Goal: Contribute content

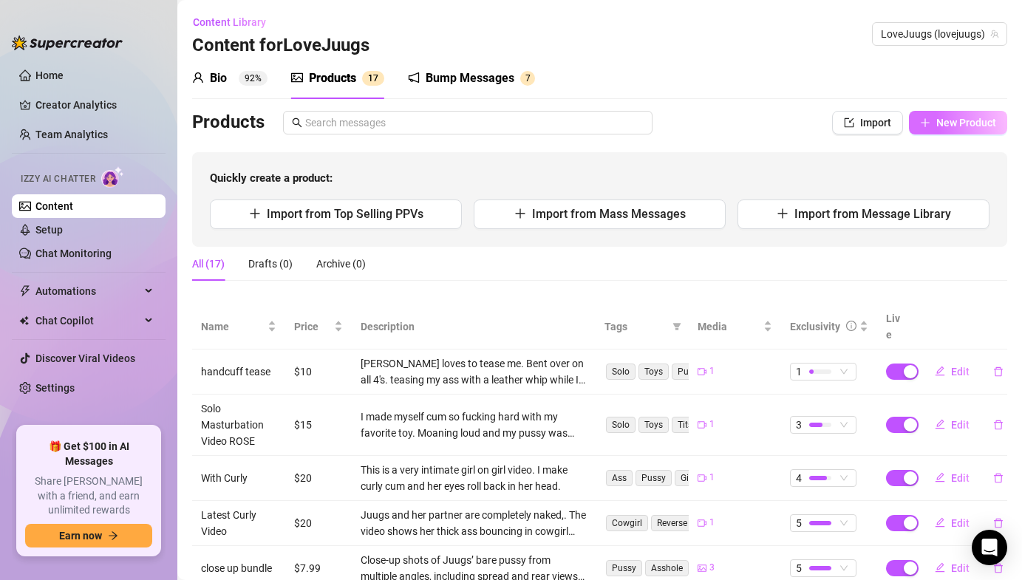
click at [964, 126] on span "New Product" at bounding box center [966, 123] width 60 height 12
type textarea "Type your message here..."
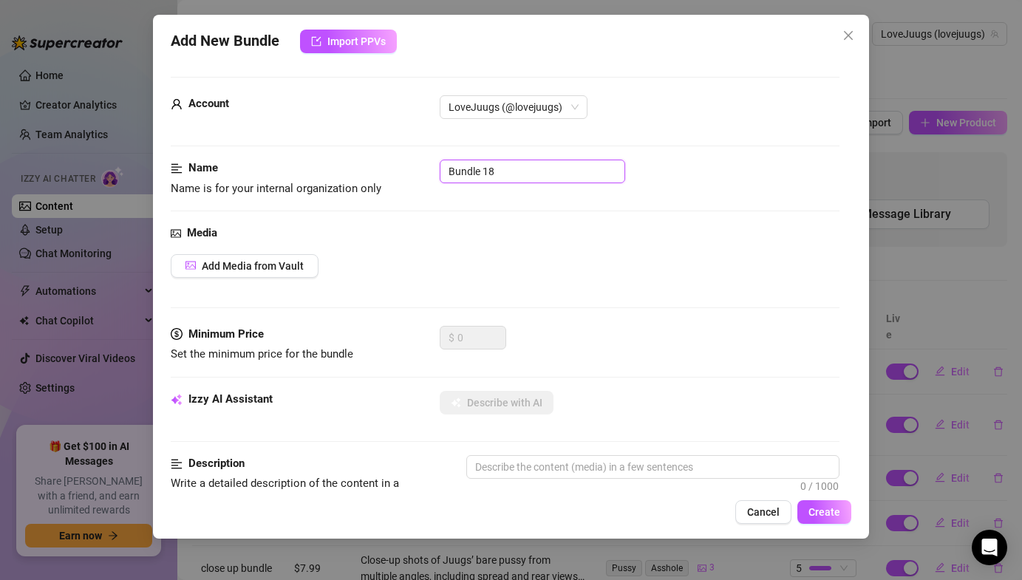
click at [521, 168] on input "Bundle 18" at bounding box center [532, 172] width 185 height 24
type input "B"
type input "Pool table pic bundle"
click at [301, 268] on span "Add Media from Vault" at bounding box center [253, 266] width 102 height 12
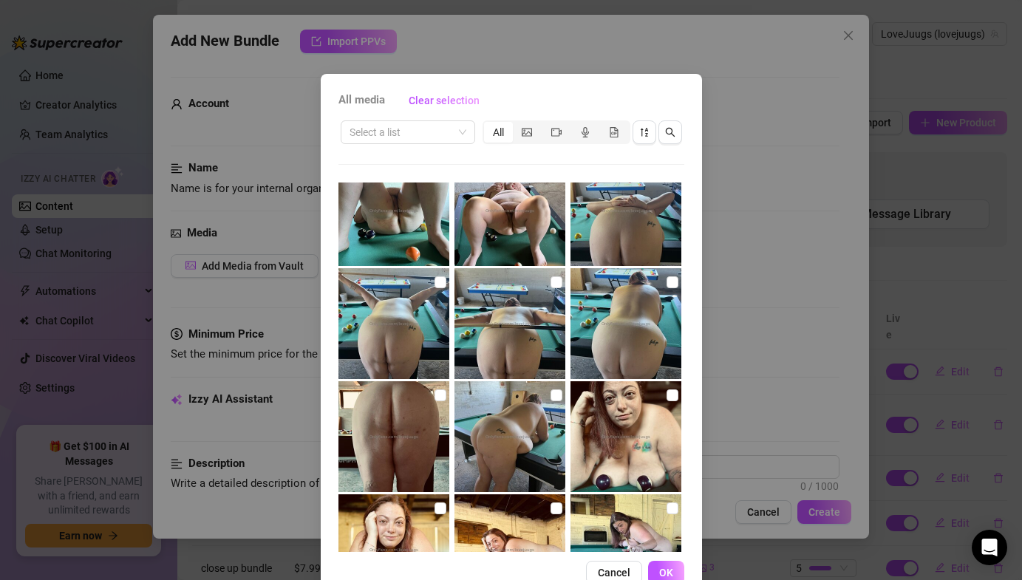
scroll to position [557, 0]
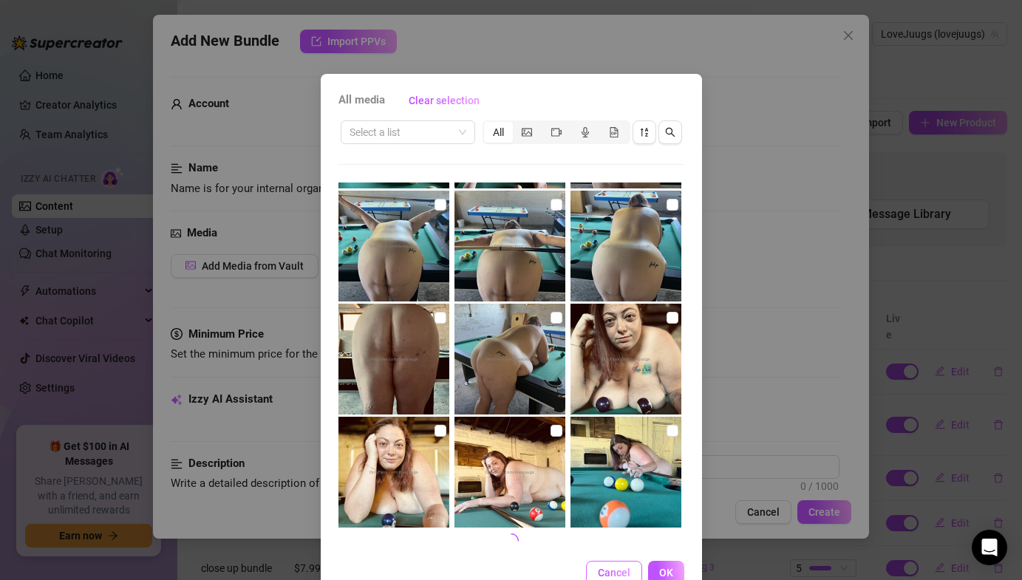
click at [619, 573] on span "Cancel" at bounding box center [614, 573] width 33 height 12
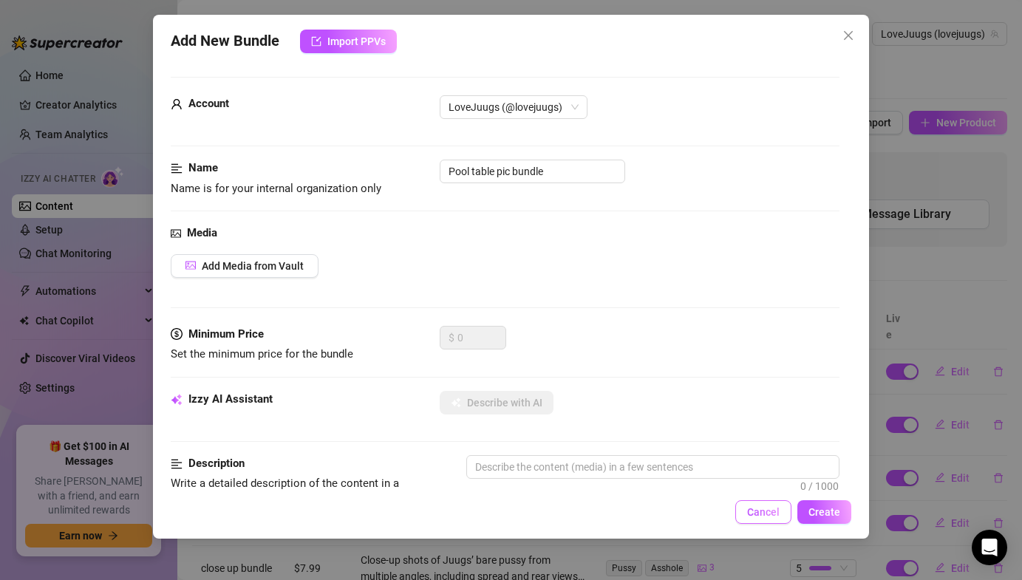
click at [769, 510] on span "Cancel" at bounding box center [763, 512] width 33 height 12
